Goal: Task Accomplishment & Management: Use online tool/utility

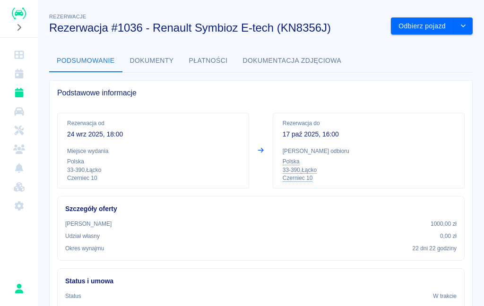
click at [18, 52] on icon "Dashboard" at bounding box center [18, 55] width 9 height 9
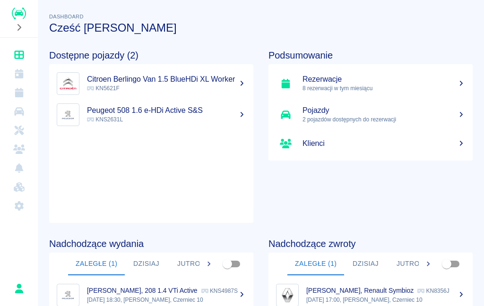
scroll to position [11, 0]
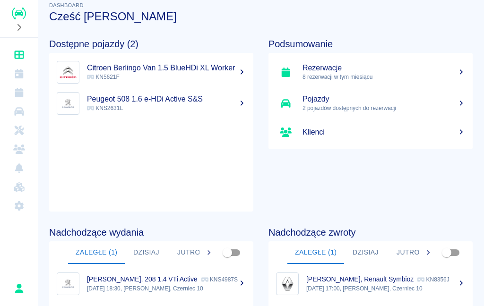
click at [344, 69] on h5 "Rezerwacje" at bounding box center [383, 67] width 163 height 9
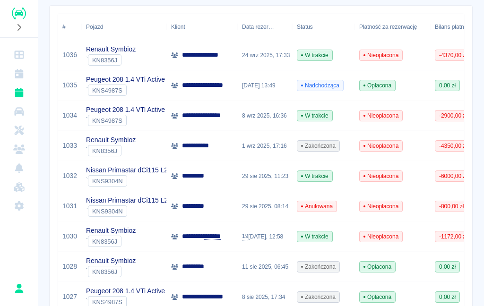
scroll to position [134, 0]
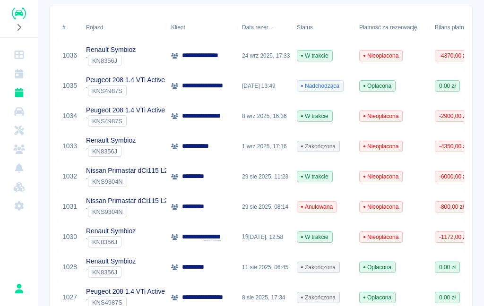
click at [157, 175] on p "Nissan Primastar dCi115 L2H1P2 Extra" at bounding box center [143, 171] width 115 height 10
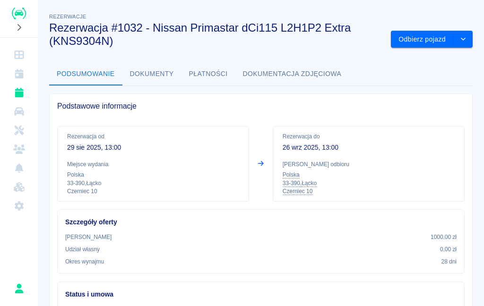
click at [420, 37] on button "Odbierz pojazd" at bounding box center [422, 39] width 63 height 17
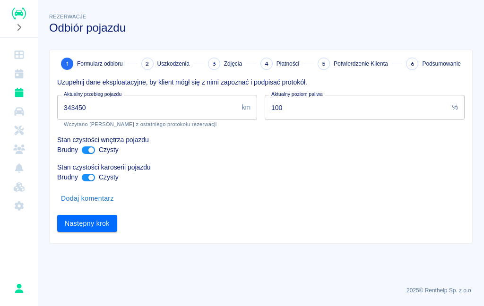
type input "343450"
